Goal: Check status: Check status

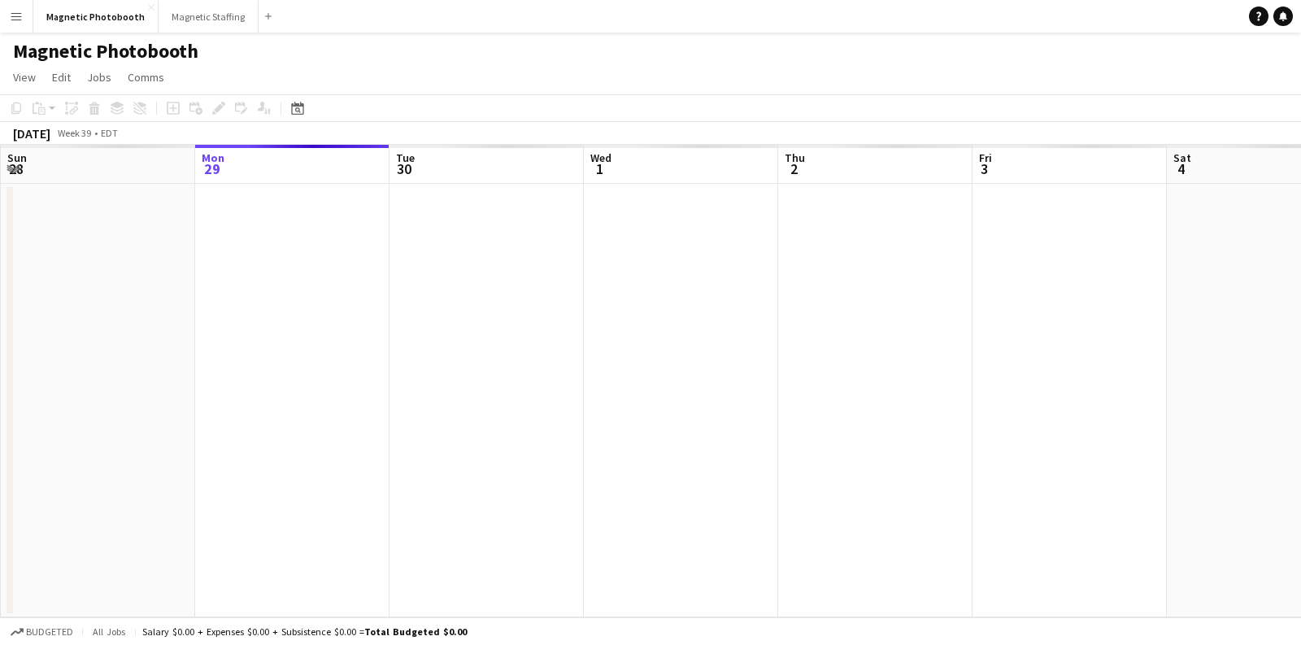
scroll to position [0, 388]
click at [299, 106] on icon at bounding box center [297, 108] width 12 height 13
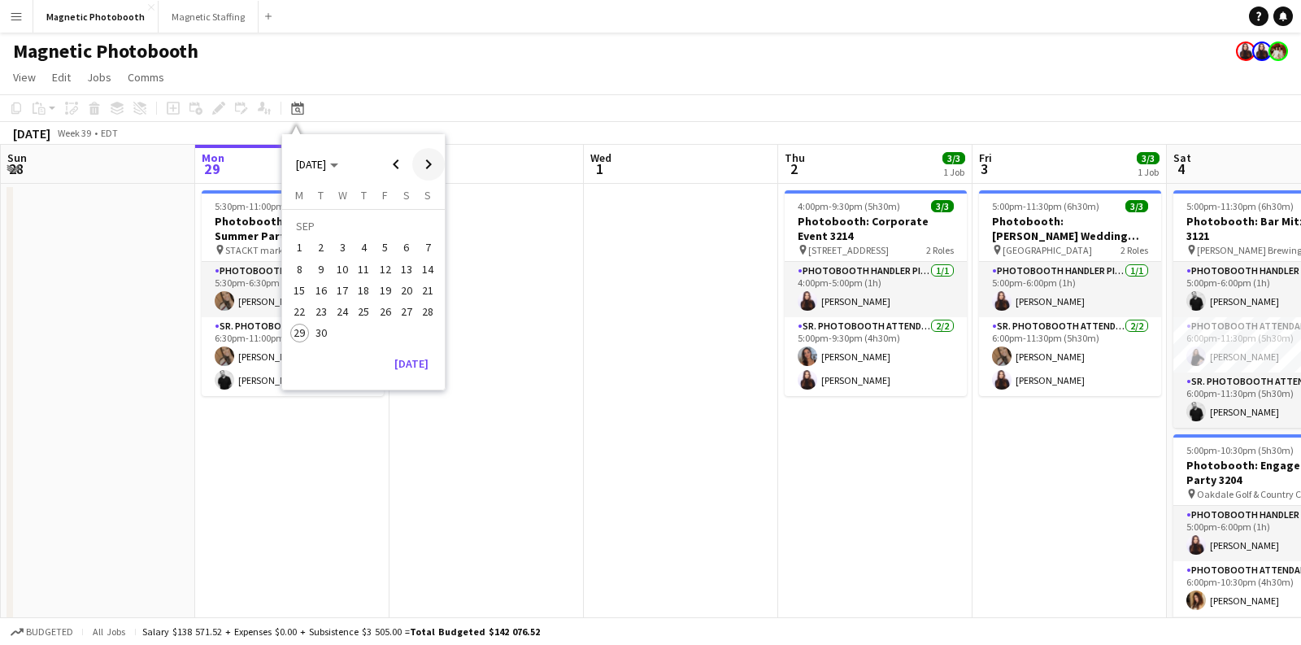
click at [425, 162] on span "Next month" at bounding box center [428, 164] width 33 height 33
click at [395, 167] on span "Previous month" at bounding box center [396, 164] width 33 height 33
click at [297, 338] on span "29" at bounding box center [300, 334] width 20 height 20
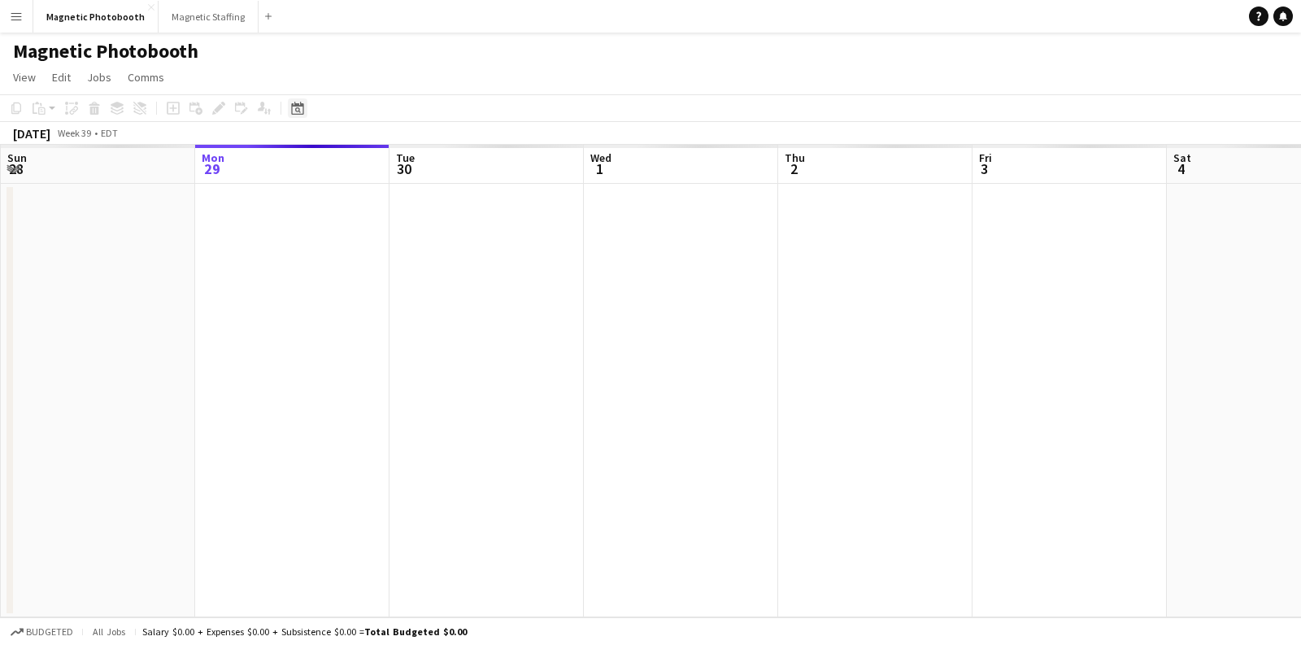
click at [291, 102] on icon "Date picker" at bounding box center [297, 108] width 13 height 13
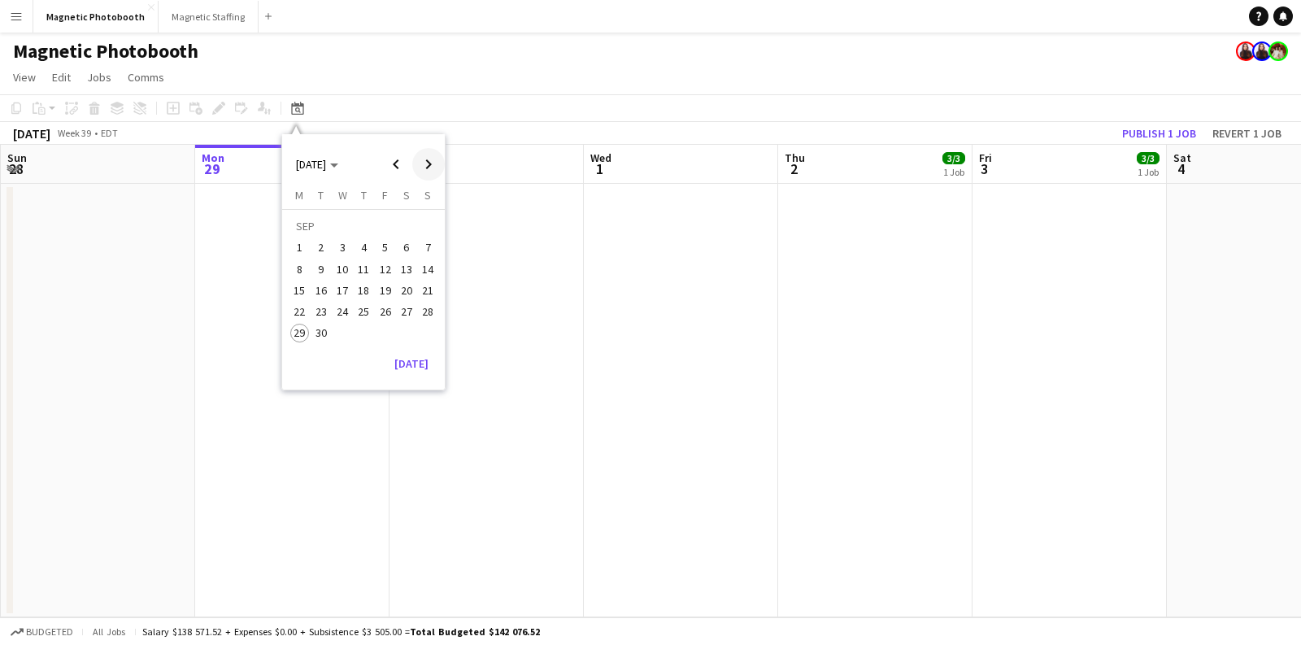
click at [425, 165] on span "Next month" at bounding box center [428, 164] width 33 height 33
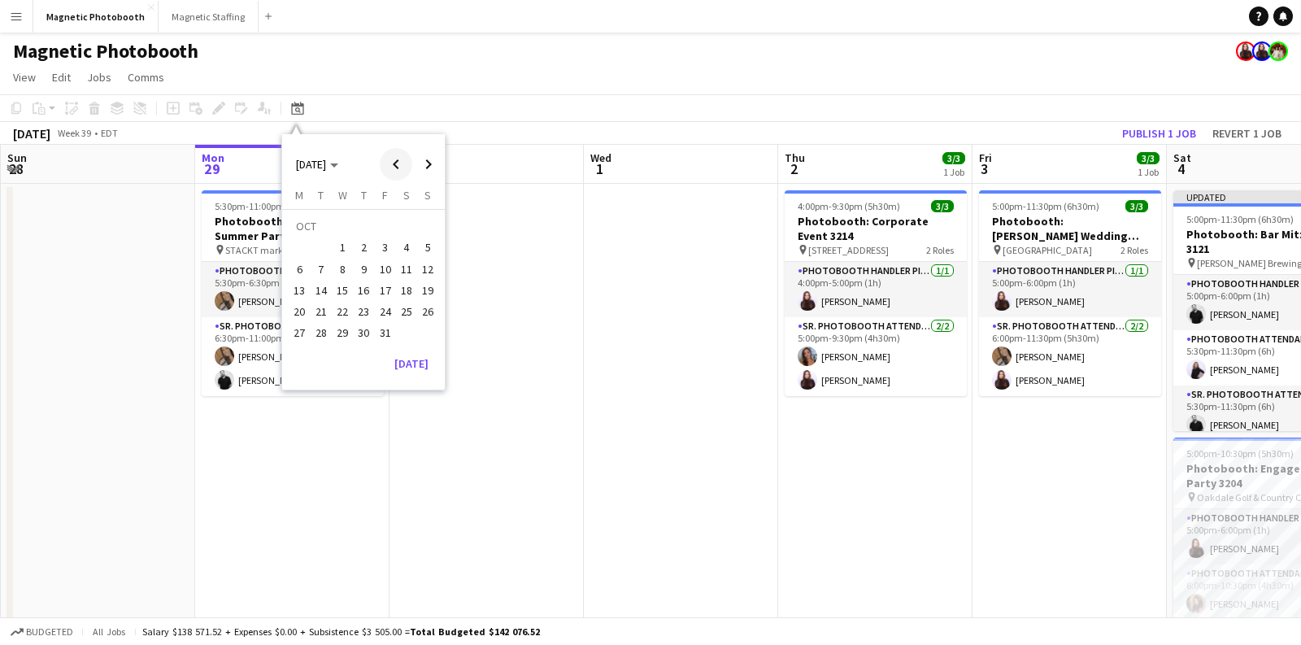
click at [399, 168] on span "Previous month" at bounding box center [396, 164] width 33 height 33
click at [608, 345] on app-date-cell at bounding box center [681, 540] width 194 height 713
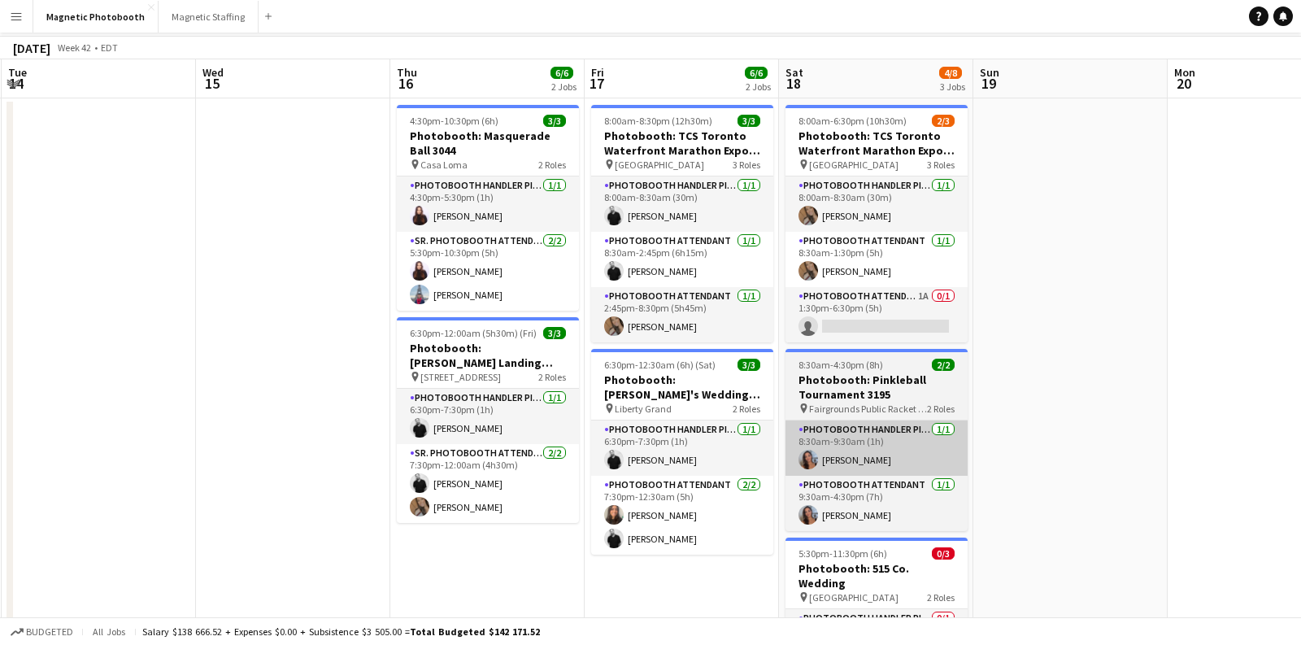
scroll to position [0, 0]
